Goal: Complete application form

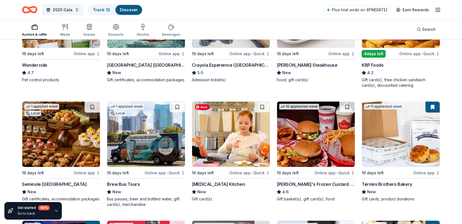
scroll to position [358, 0]
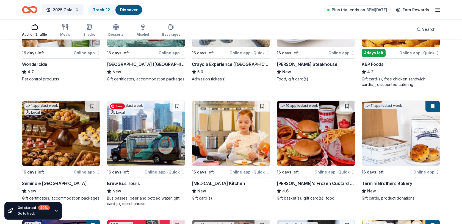
click at [134, 135] on img at bounding box center [146, 133] width 78 height 65
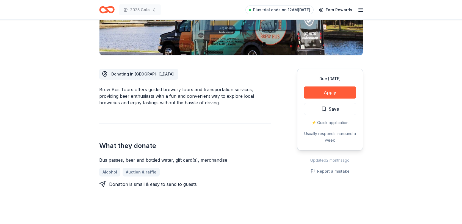
scroll to position [106, 0]
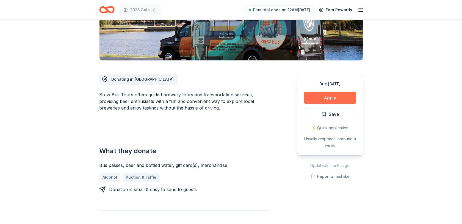
click at [333, 99] on button "Apply" at bounding box center [330, 98] width 52 height 12
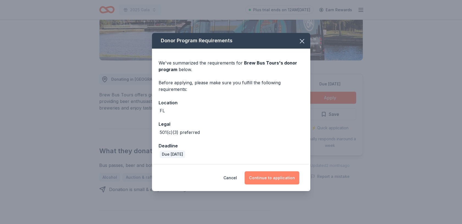
click at [271, 178] on button "Continue to application" at bounding box center [272, 178] width 55 height 13
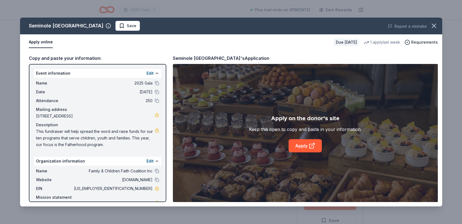
scroll to position [13, 0]
click at [136, 25] on span "Save" at bounding box center [132, 26] width 10 height 7
click at [433, 26] on icon "button" at bounding box center [434, 26] width 8 height 8
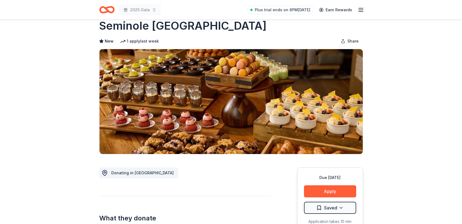
scroll to position [0, 0]
